Goal: Task Accomplishment & Management: Use online tool/utility

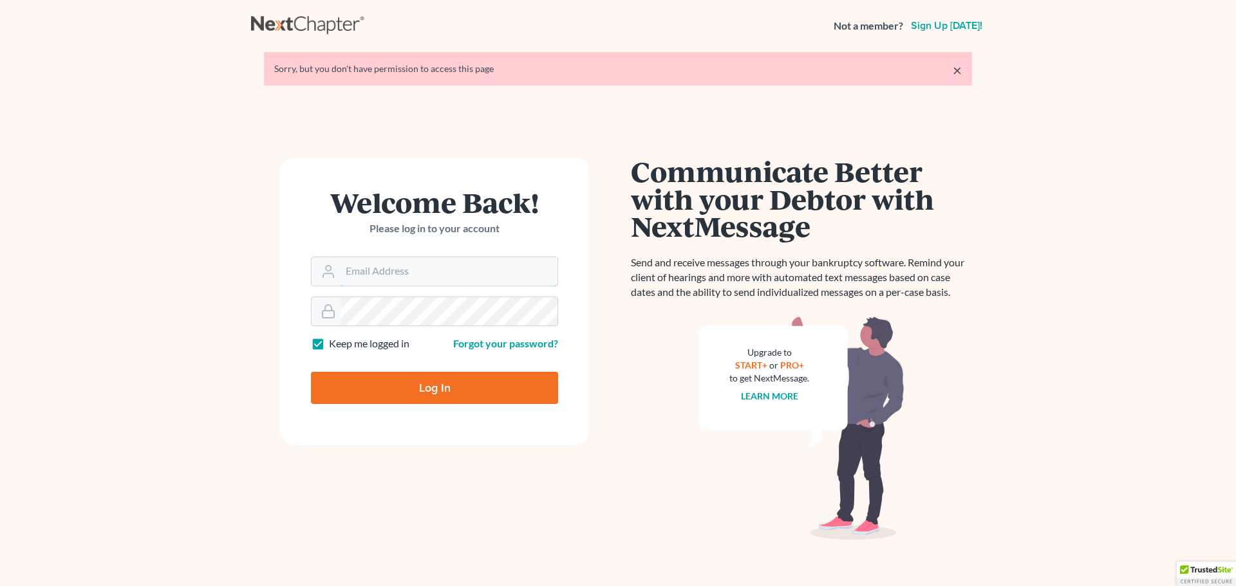
type input "nsader@saderlawfirm.com"
click at [437, 383] on input "Log In" at bounding box center [434, 388] width 247 height 32
type input "Thinking..."
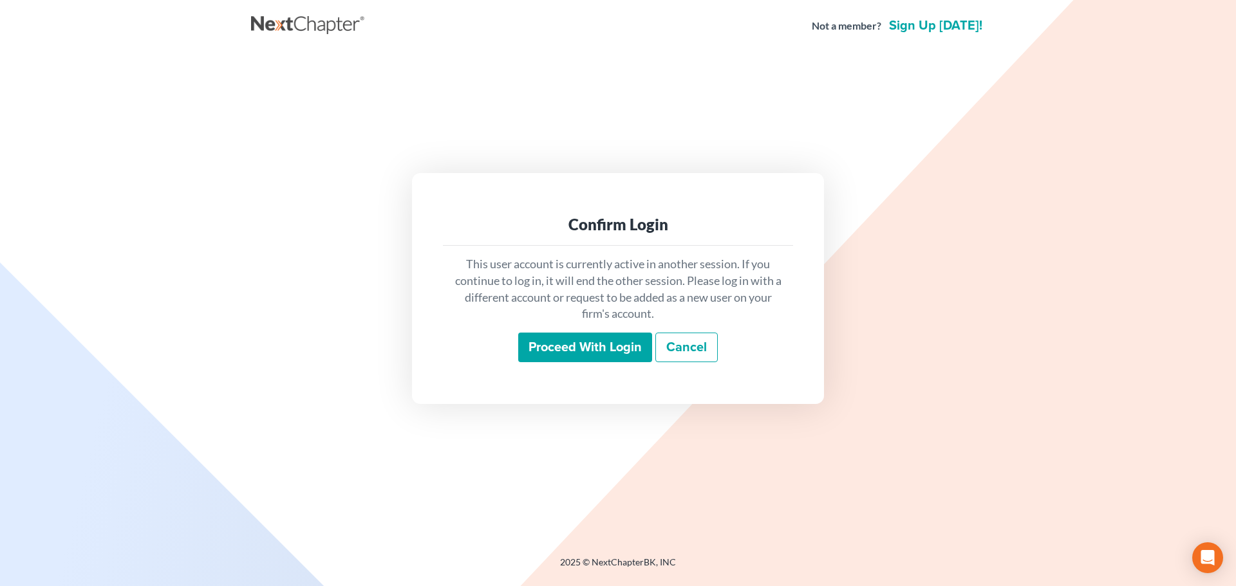
click at [583, 347] on input "Proceed with login" at bounding box center [585, 348] width 134 height 30
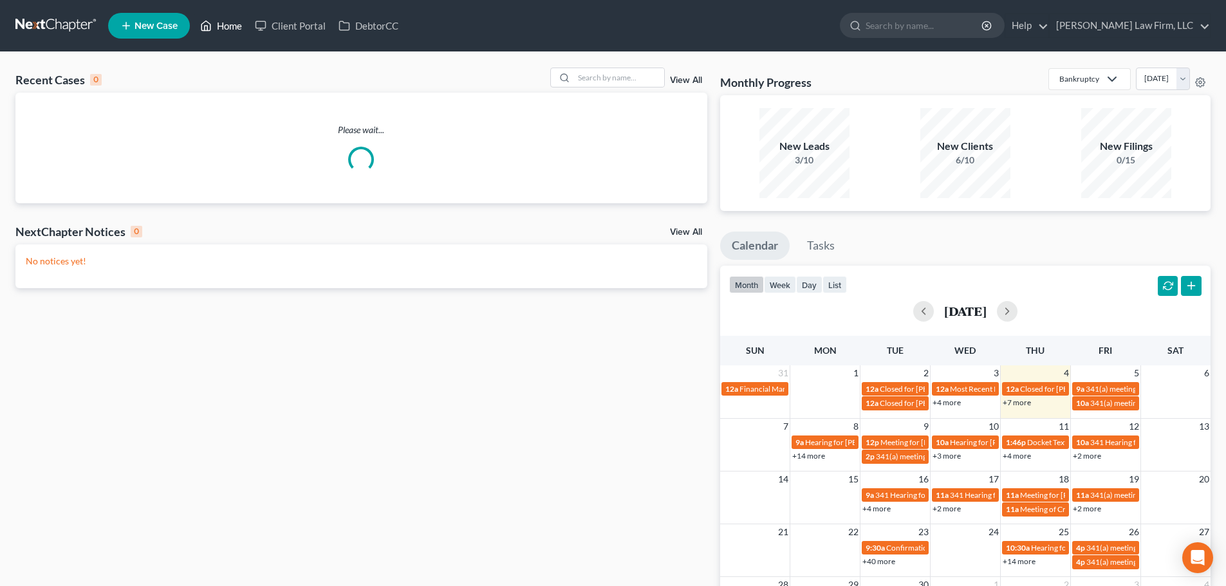
click at [229, 23] on link "Home" at bounding box center [221, 25] width 55 height 23
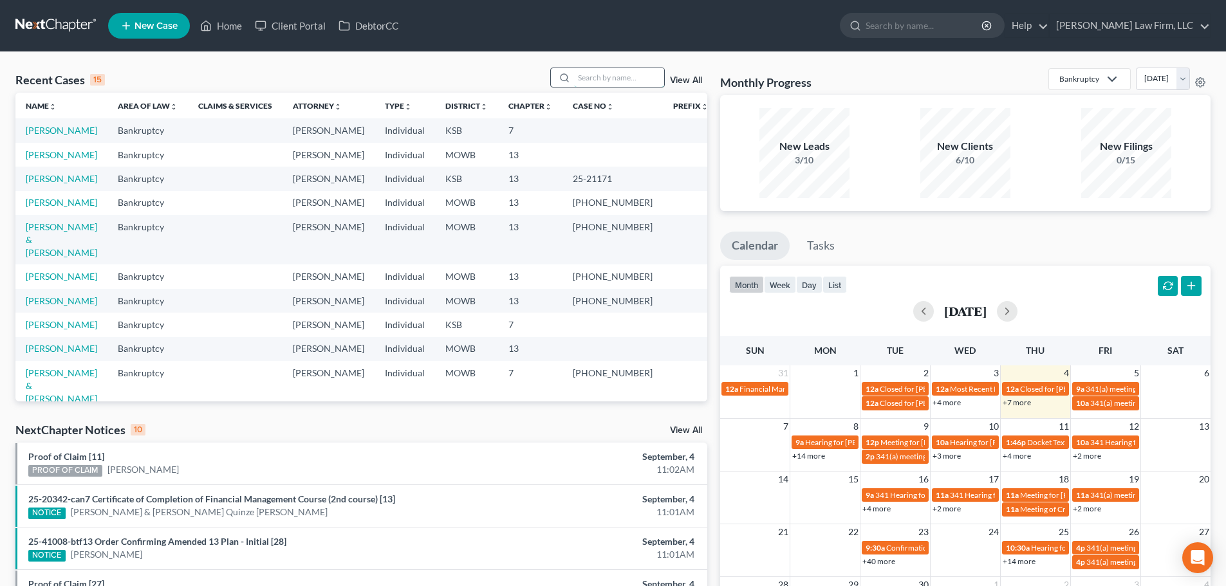
click at [593, 74] on input "search" at bounding box center [619, 77] width 90 height 19
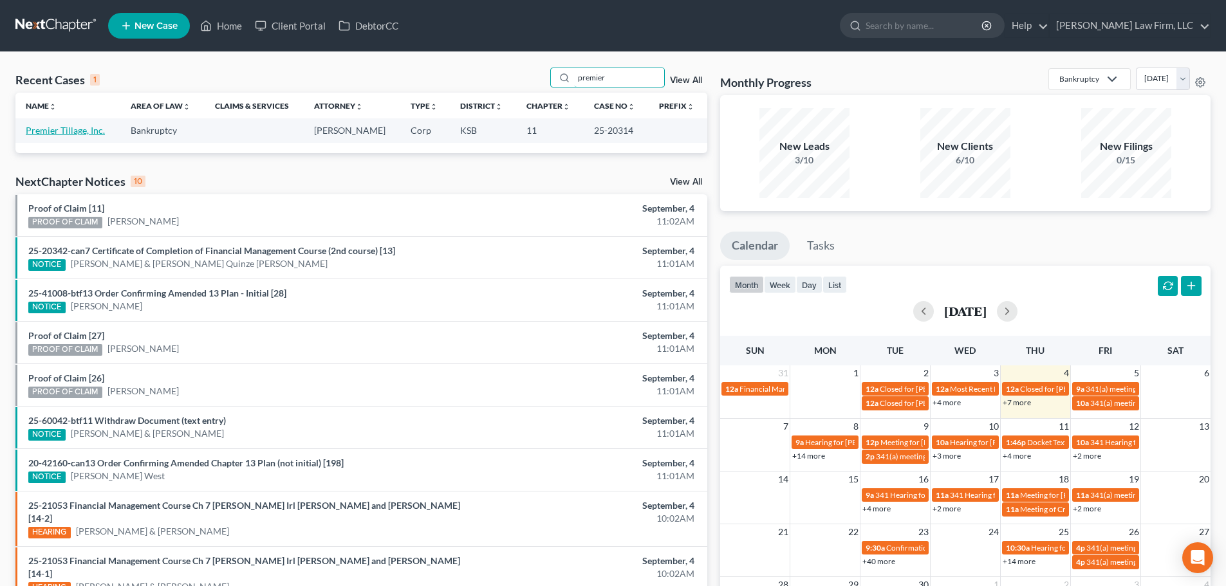
type input "premier"
click at [65, 127] on link "Premier Tillage, Inc." at bounding box center [65, 130] width 79 height 11
select select "3"
select select "6"
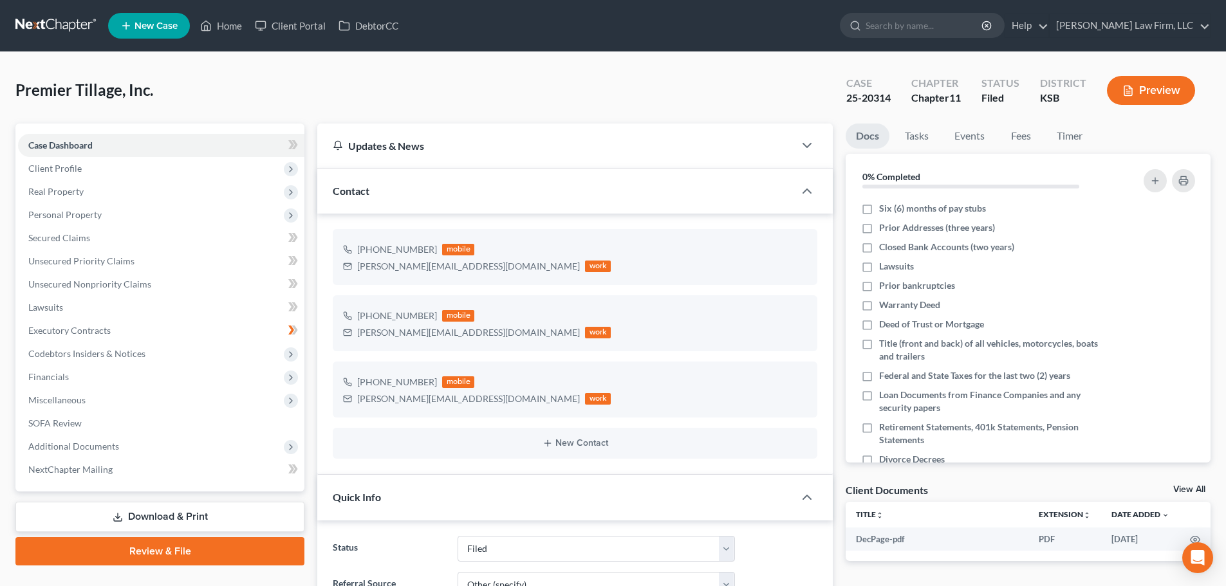
scroll to position [895, 0]
